Goal: Task Accomplishment & Management: Manage account settings

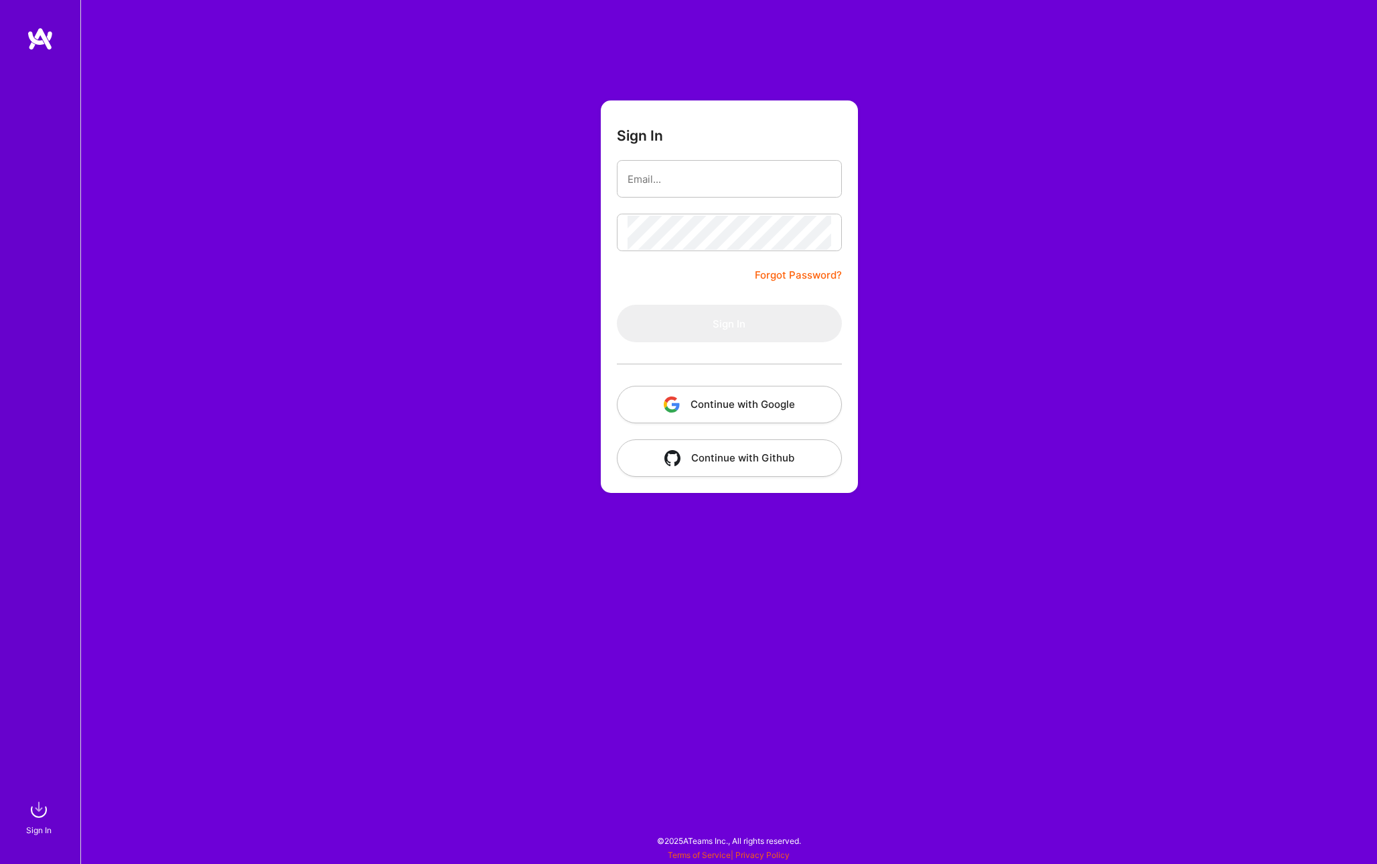
type input "[PERSON_NAME][EMAIL_ADDRESS][PERSON_NAME][DOMAIN_NAME]"
drag, startPoint x: 730, startPoint y: 324, endPoint x: 715, endPoint y: 320, distance: 15.3
click at [730, 324] on button "Sign In" at bounding box center [729, 324] width 225 height 38
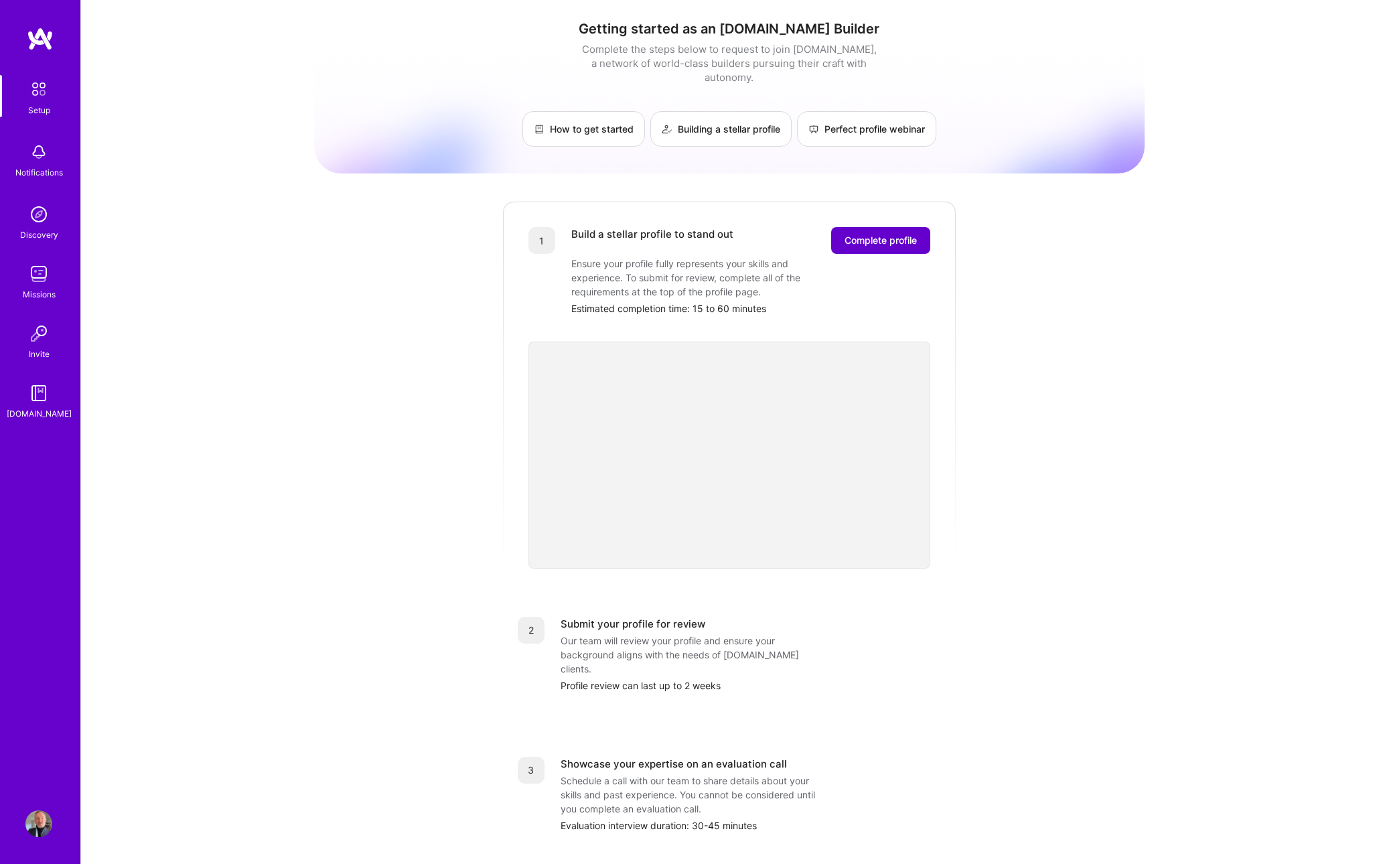
click at [881, 227] on button "Complete profile" at bounding box center [880, 240] width 99 height 27
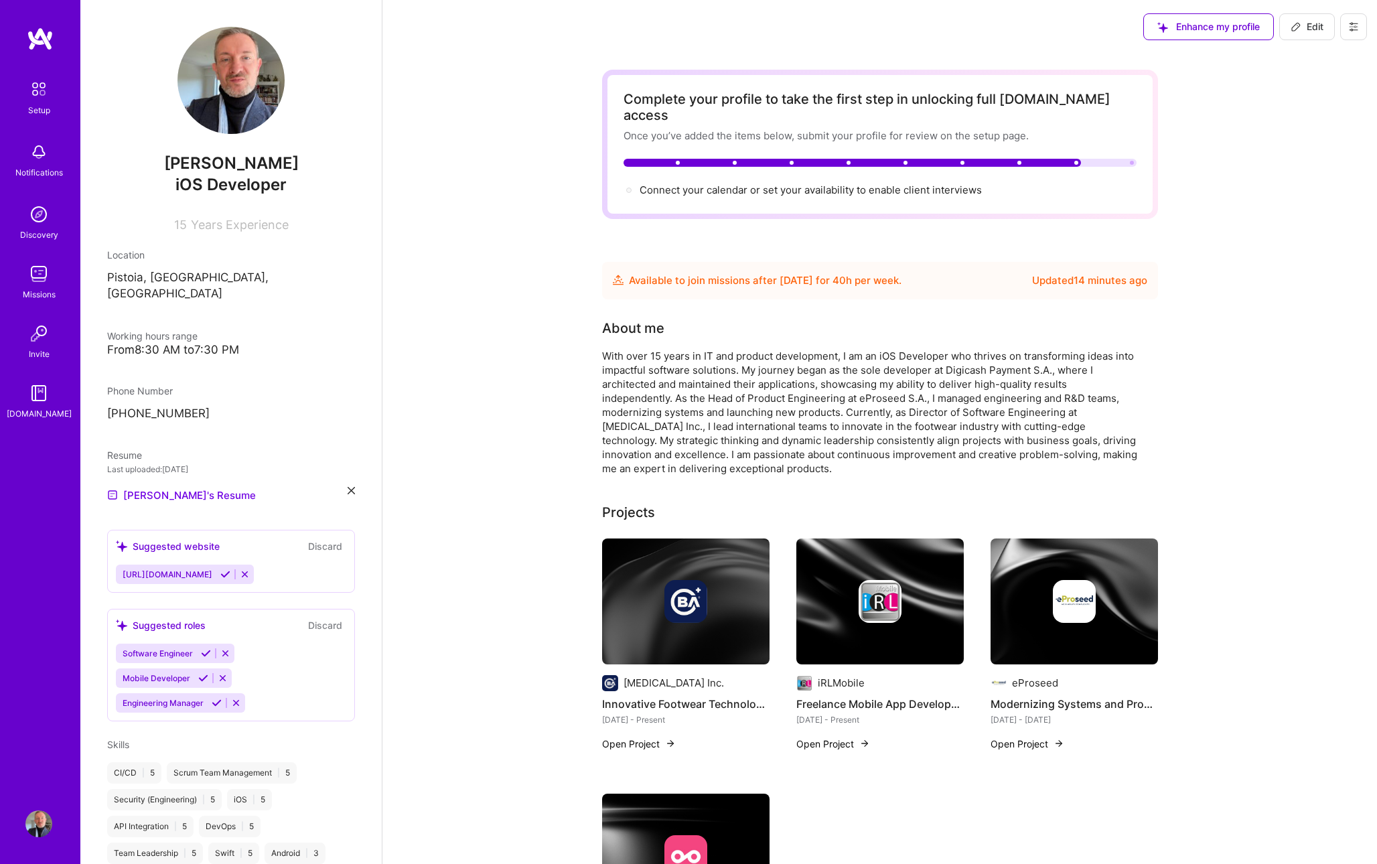
click at [821, 164] on div "Complete your profile to take the first step in unlocking full [DOMAIN_NAME] ac…" at bounding box center [880, 144] width 513 height 106
click at [818, 184] on span "Connect your calendar or set your availability to enable client interviews →" at bounding box center [817, 190] width 354 height 13
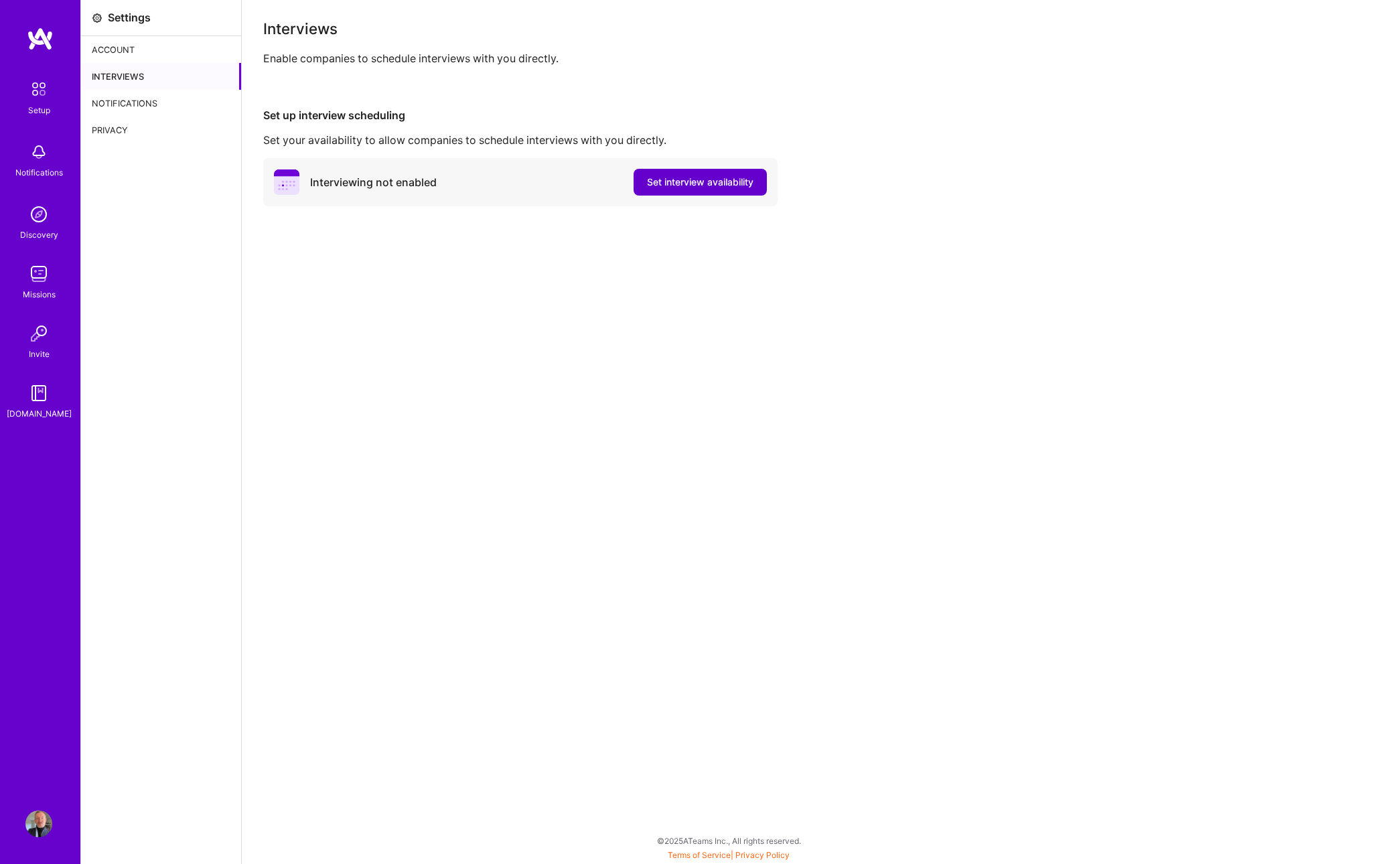
click at [701, 183] on span "Set interview availability" at bounding box center [700, 181] width 106 height 13
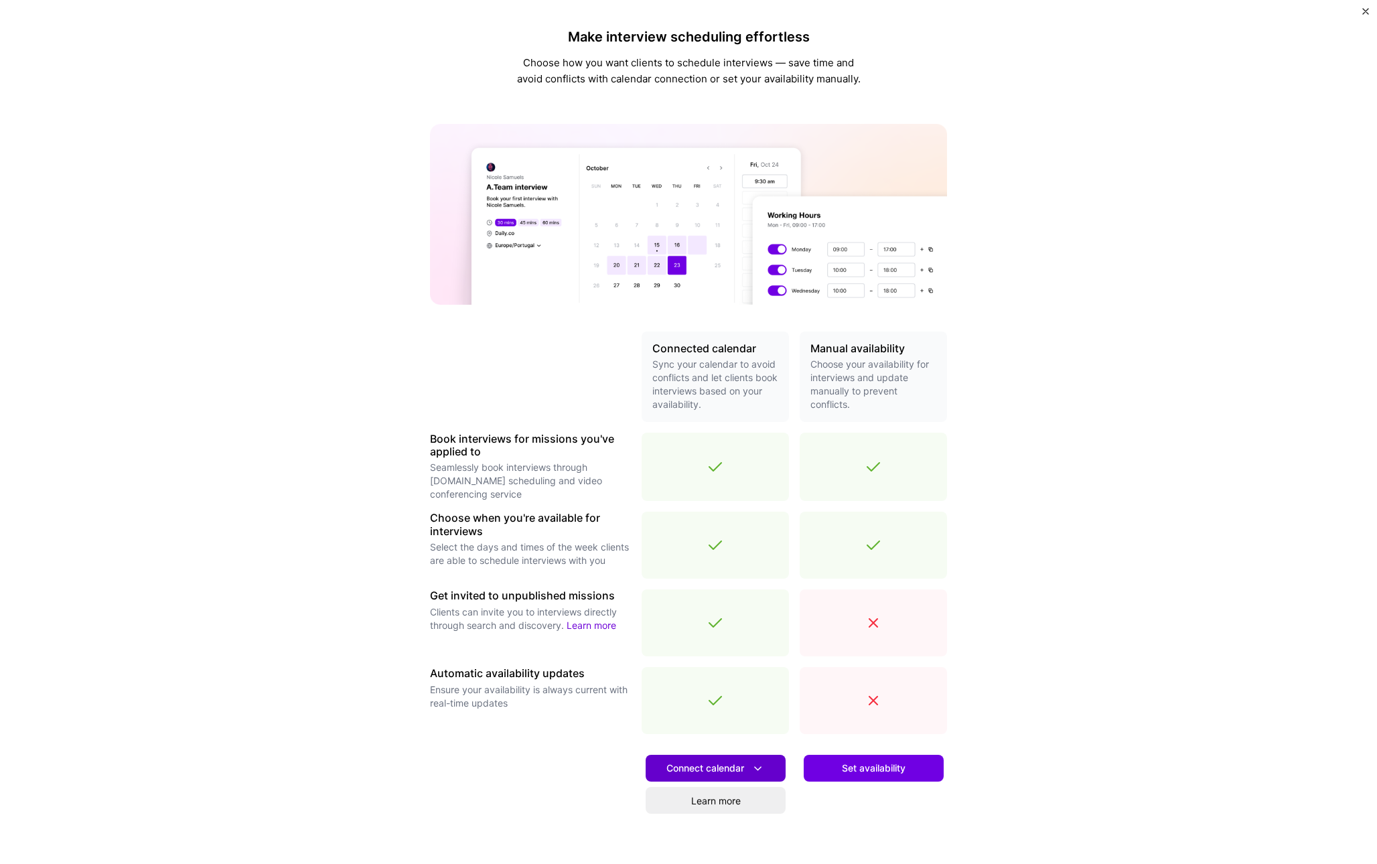
click at [766, 765] on button "Connect calendar" at bounding box center [716, 768] width 140 height 27
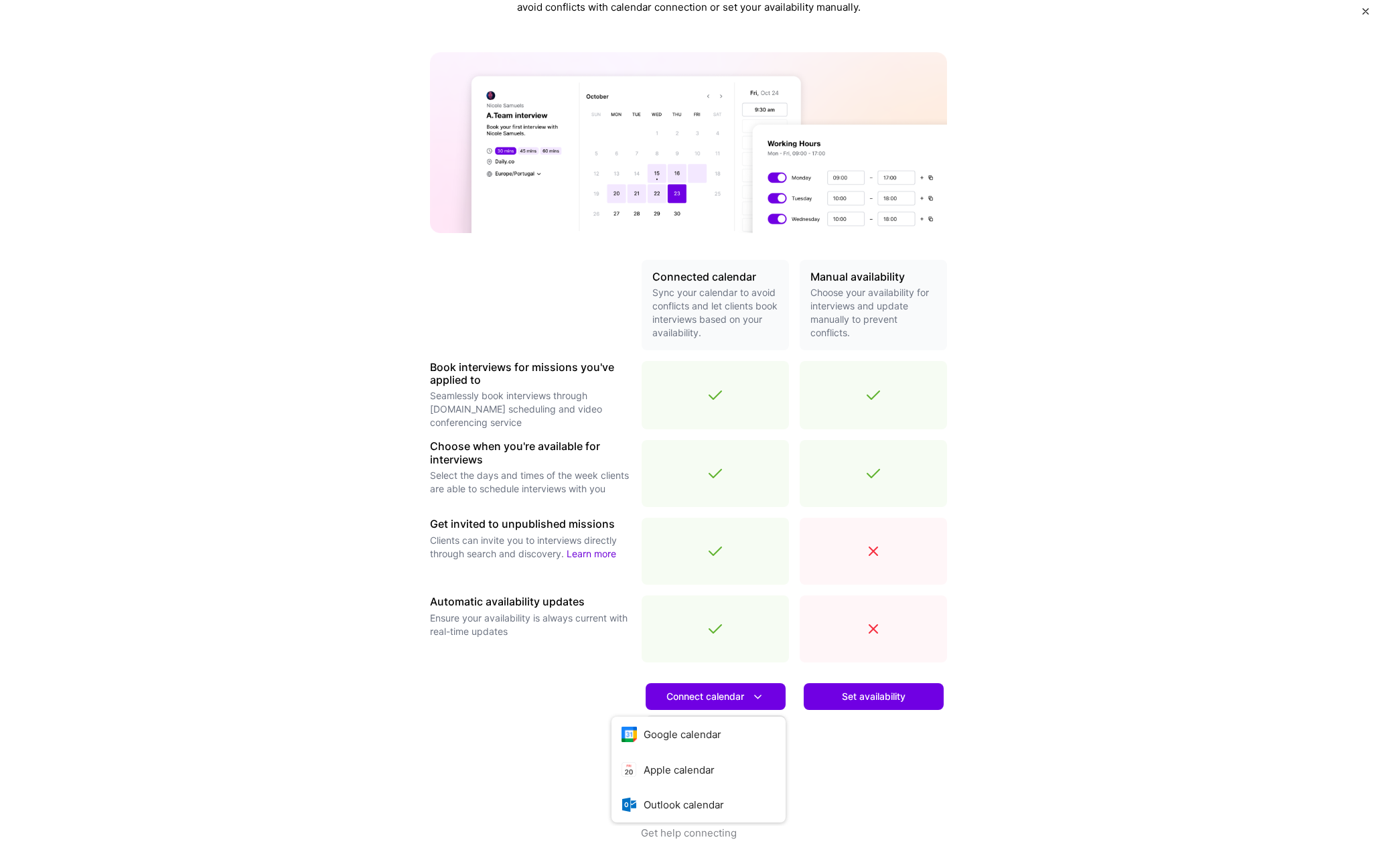
scroll to position [74, 0]
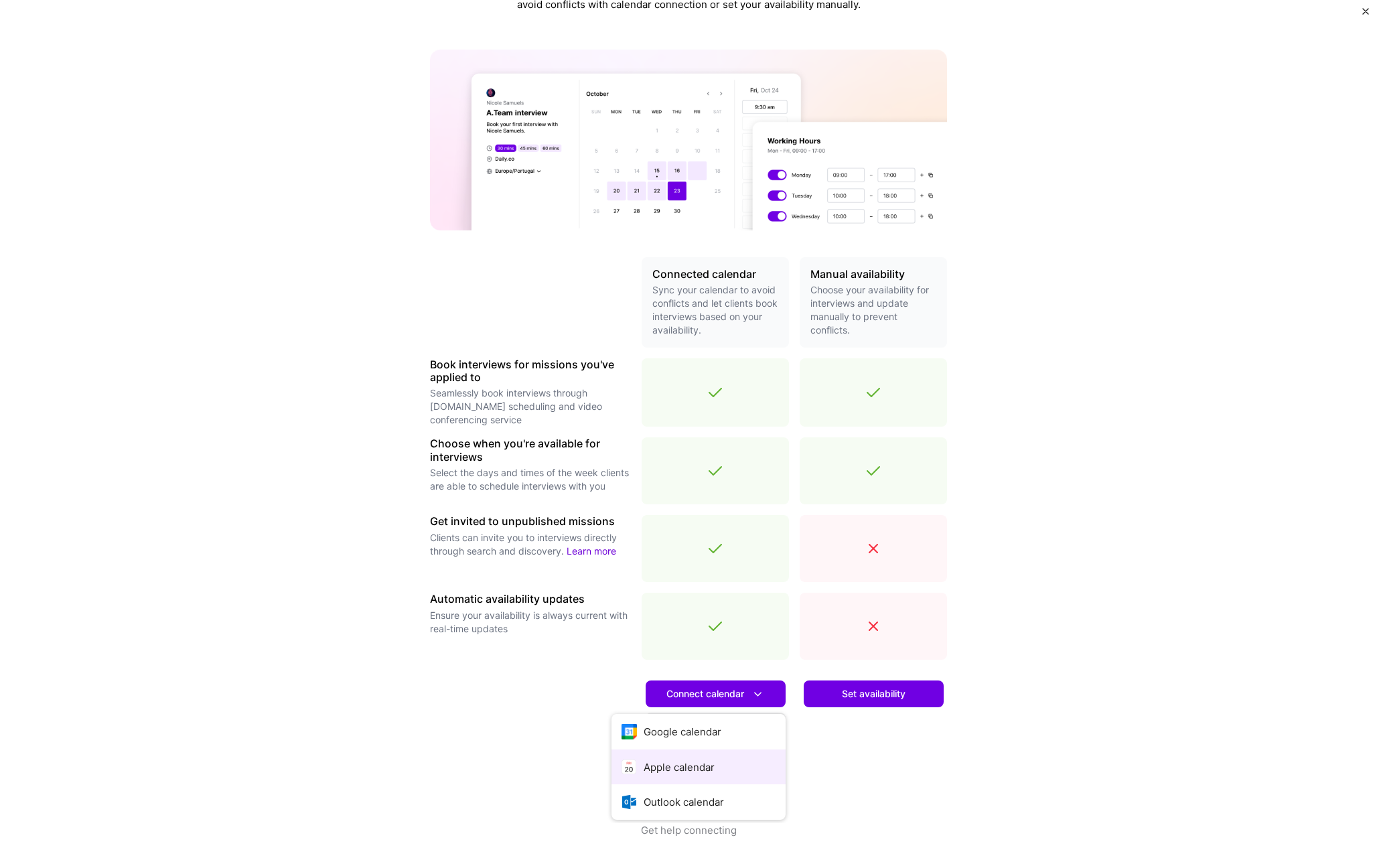
click at [703, 770] on button "Apple calendar" at bounding box center [698, 766] width 174 height 35
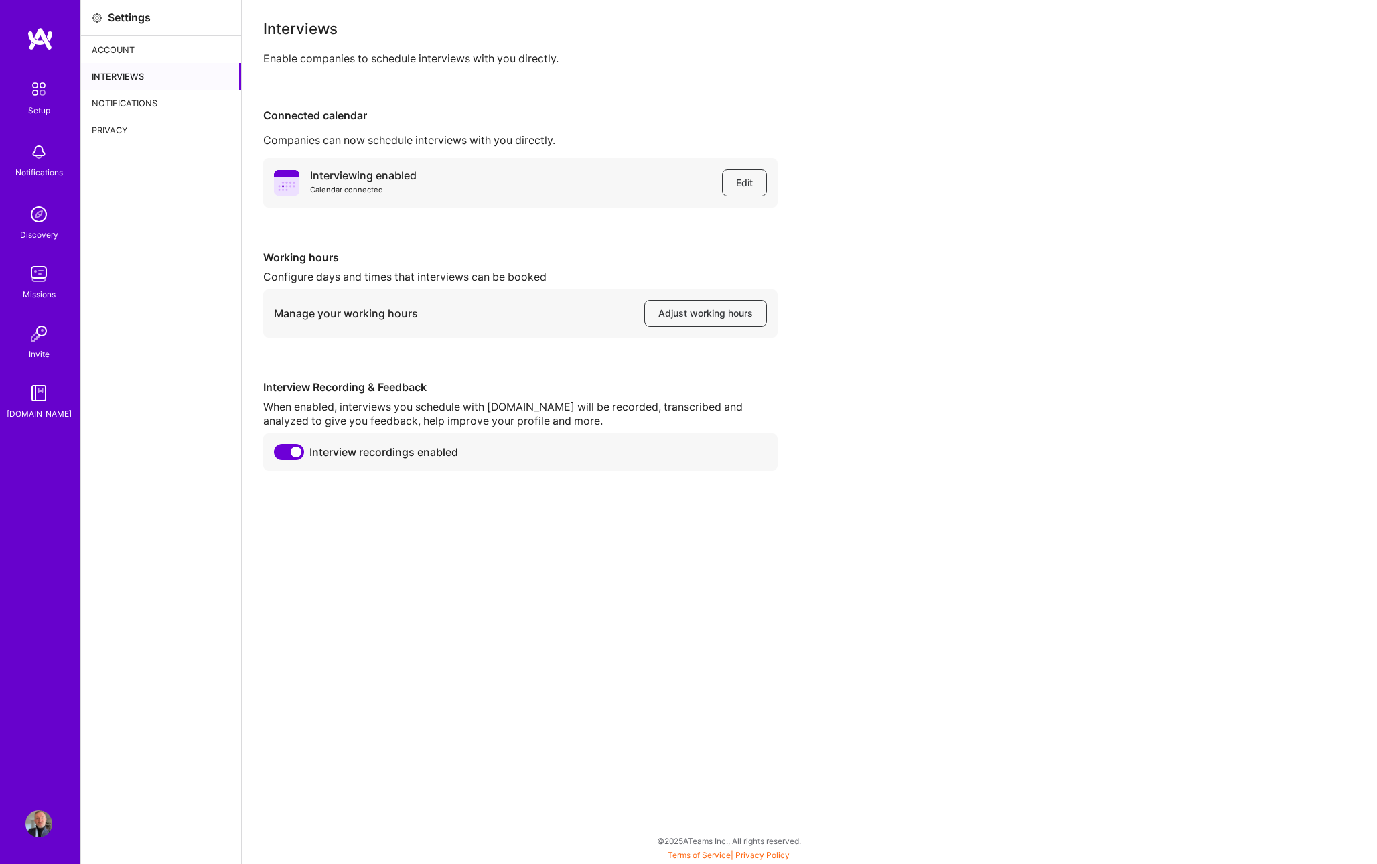
click at [863, 275] on div "Interviewing enabled Calendar connected Edit Working hours Configure days and t…" at bounding box center [809, 314] width 1092 height 313
click at [713, 303] on button "Adjust working hours" at bounding box center [705, 313] width 123 height 27
